Goal: Information Seeking & Learning: Learn about a topic

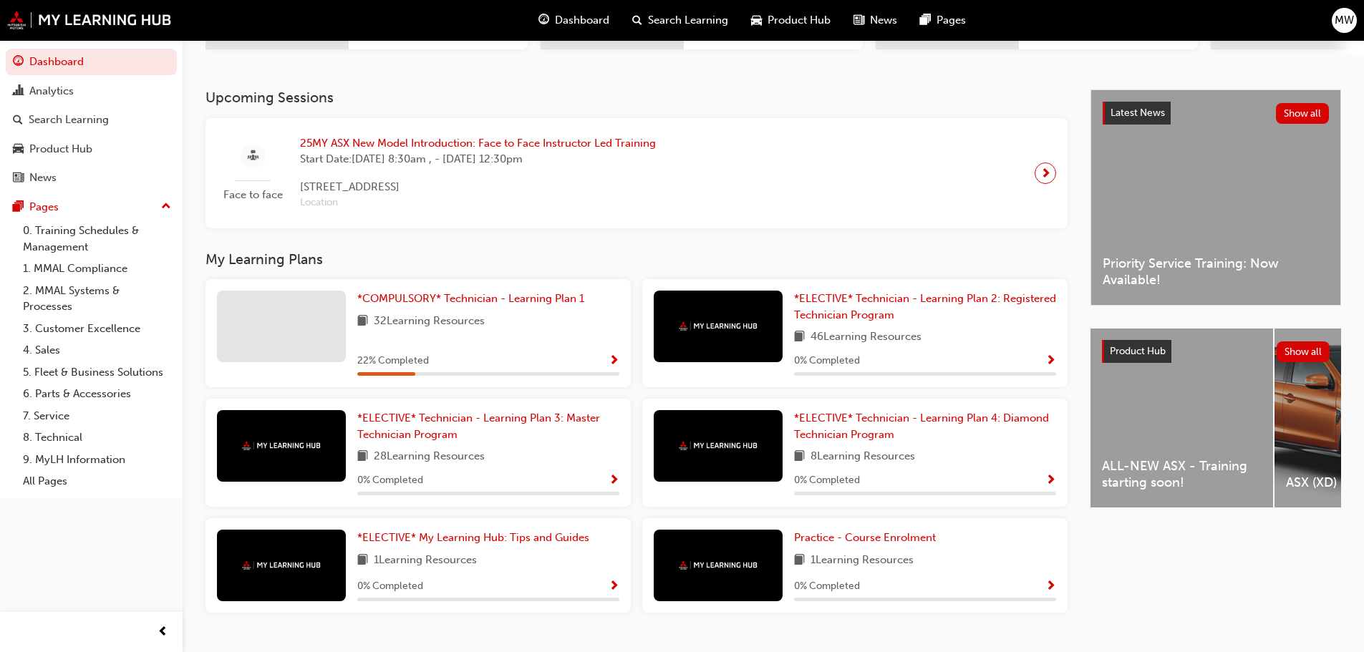
scroll to position [304, 0]
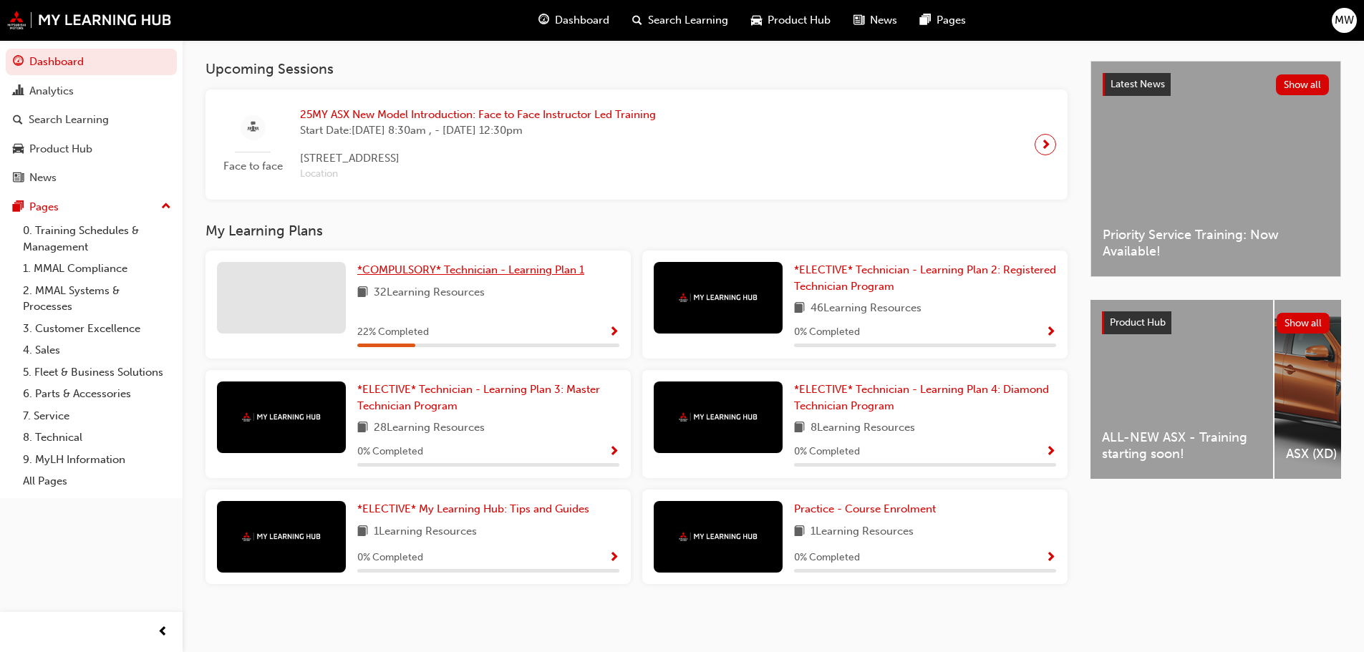
click at [414, 276] on span "*COMPULSORY* Technician - Learning Plan 1" at bounding box center [470, 269] width 227 height 13
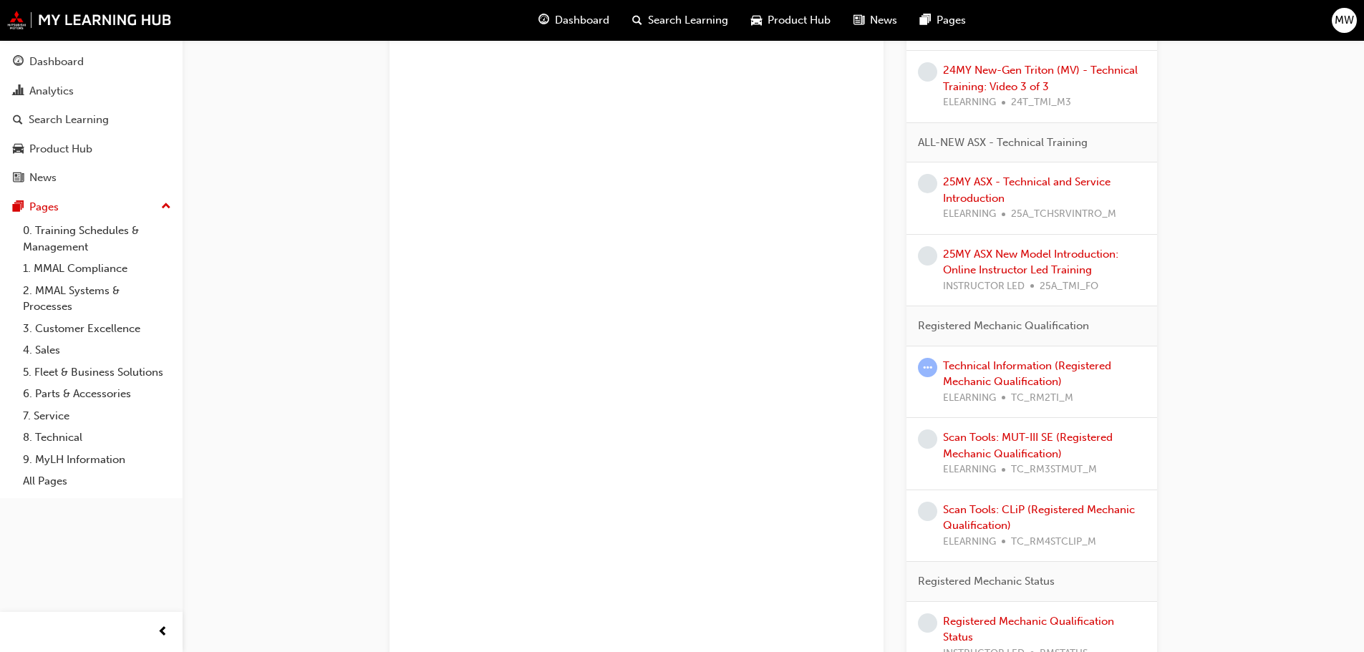
scroll to position [800, 0]
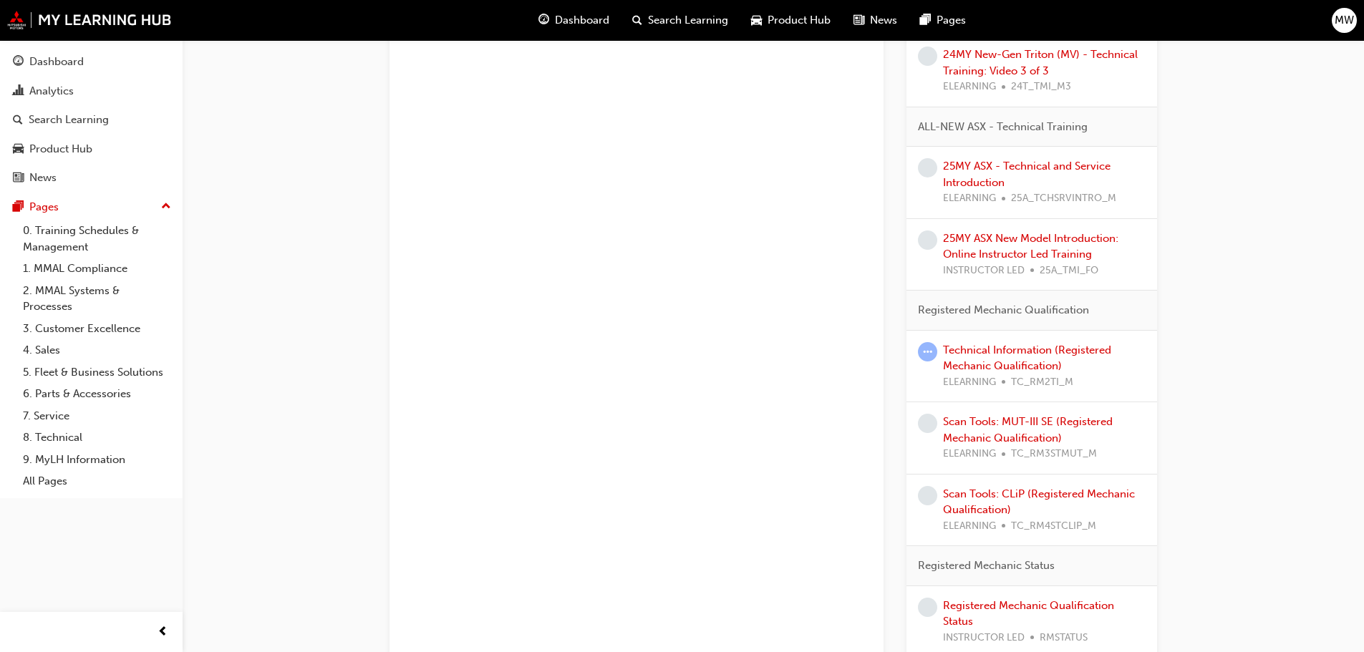
click at [1015, 357] on div "Technical Information (Registered Mechanic Qualification) ELEARNING TC_RM2TI_M" at bounding box center [1044, 366] width 203 height 49
click at [986, 353] on link "Technical Information (Registered Mechanic Qualification)" at bounding box center [1027, 358] width 168 height 29
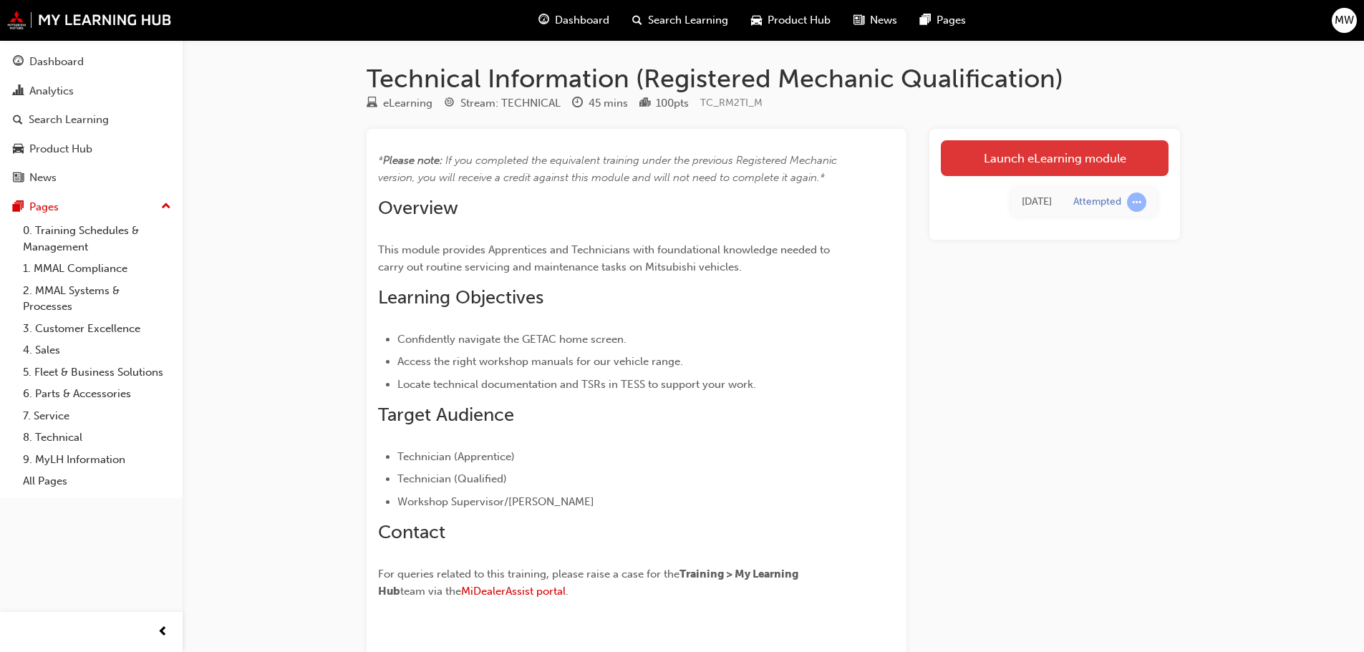
click at [1033, 168] on link "Launch eLearning module" at bounding box center [1055, 158] width 228 height 36
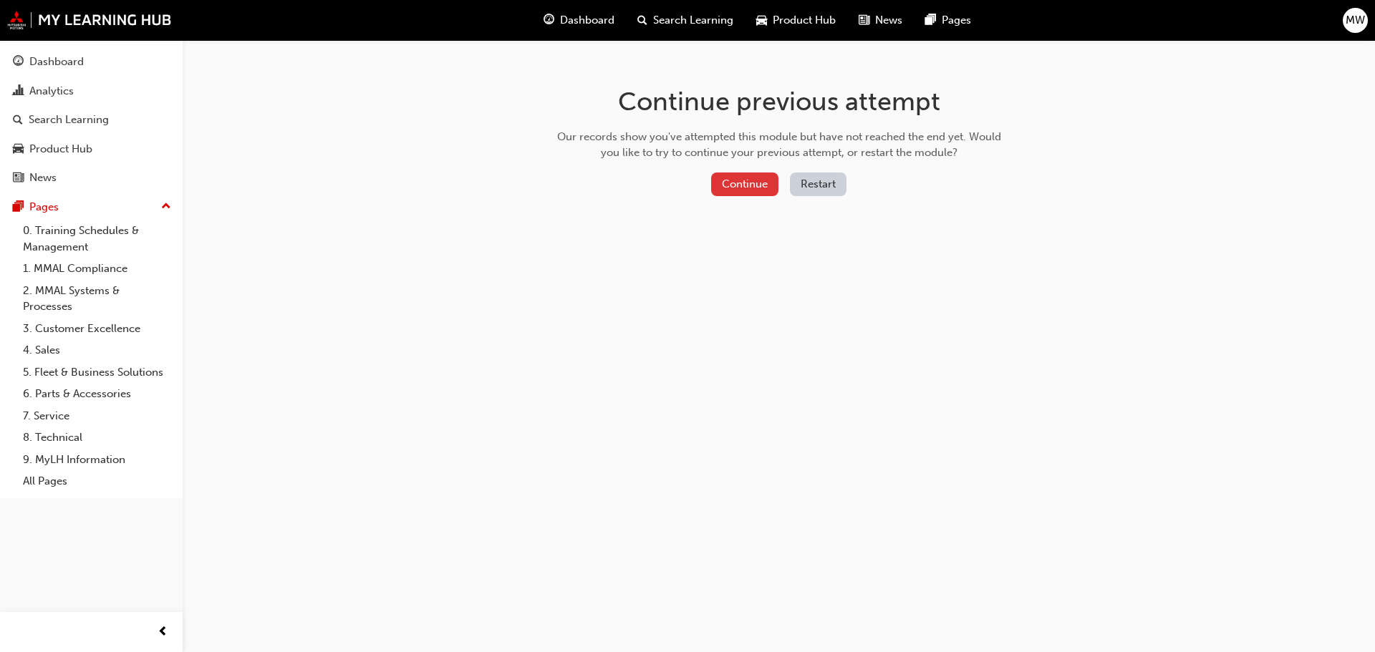
click at [726, 182] on button "Continue" at bounding box center [744, 185] width 67 height 24
